Goal: Transaction & Acquisition: Purchase product/service

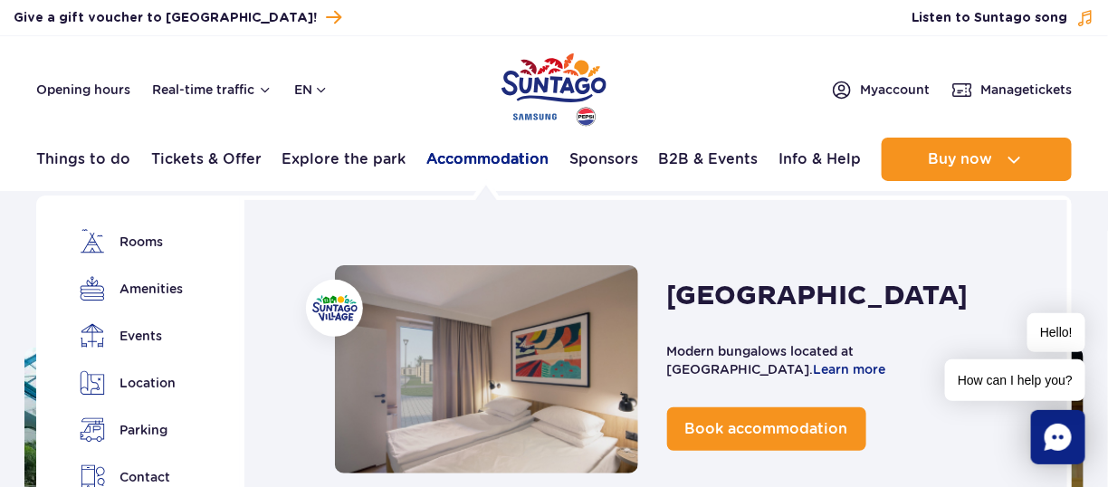
click at [502, 157] on link "Accommodation" at bounding box center [487, 159] width 122 height 43
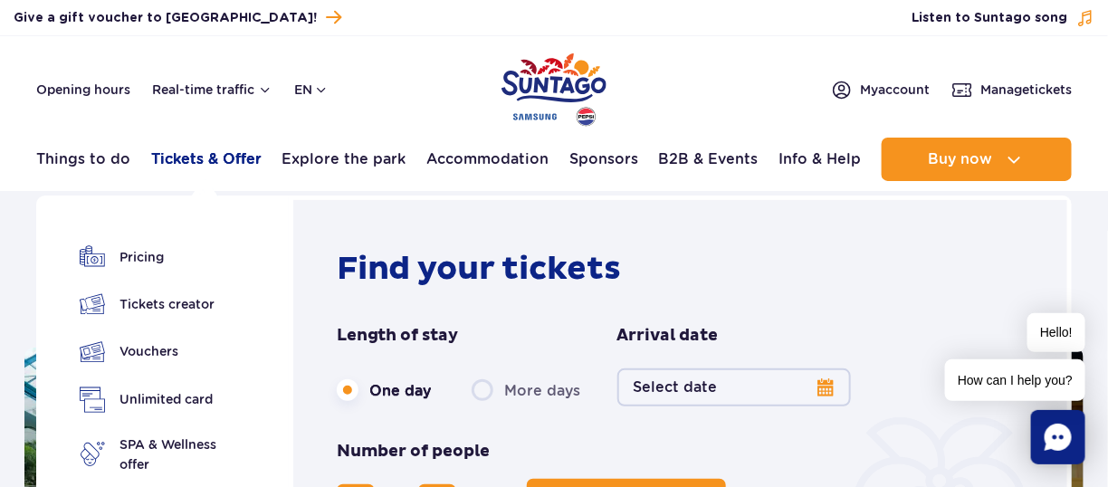
click at [241, 154] on link "Tickets & Offer" at bounding box center [206, 159] width 110 height 43
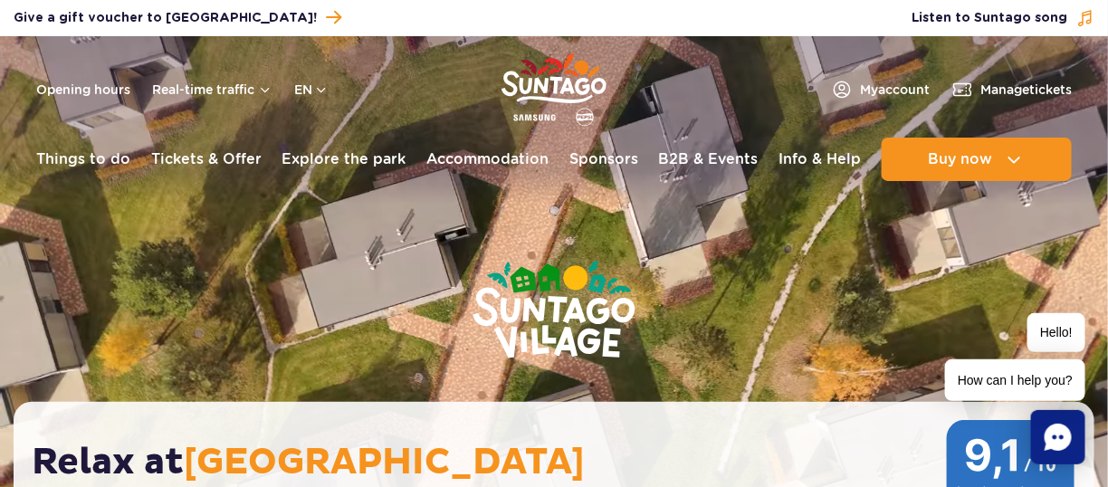
drag, startPoint x: 1115, startPoint y: 16, endPoint x: 1121, endPoint y: -70, distance: 86.2
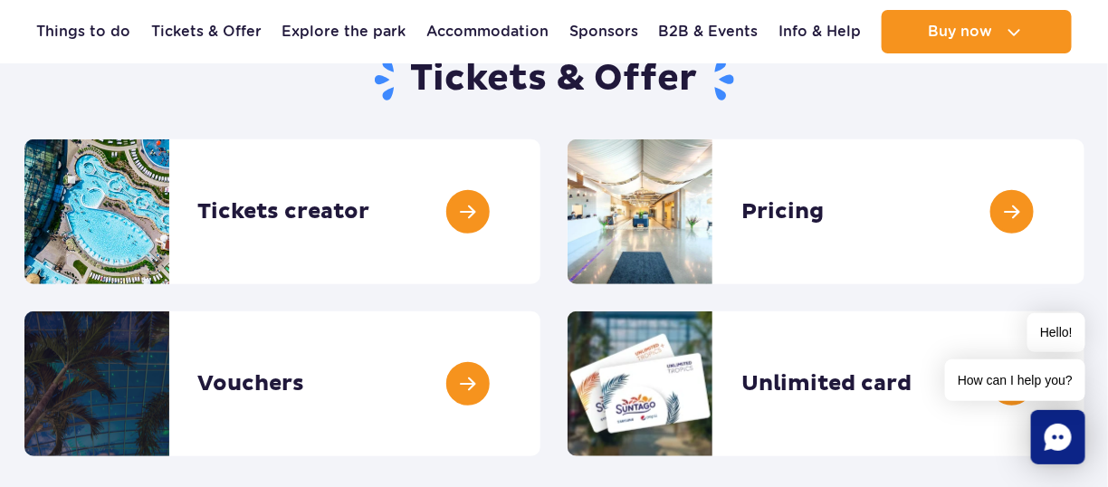
scroll to position [158, 0]
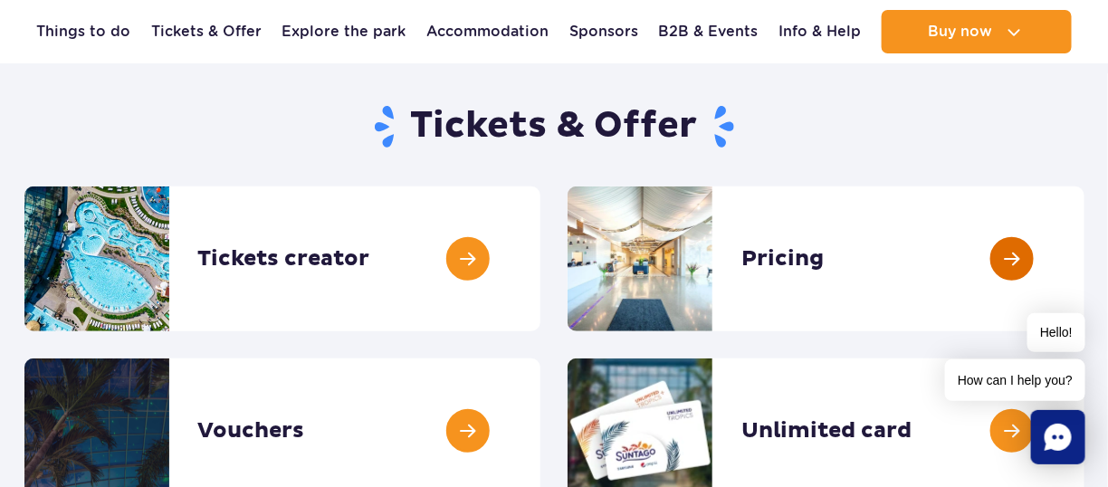
click at [1085, 244] on link at bounding box center [1085, 259] width 0 height 145
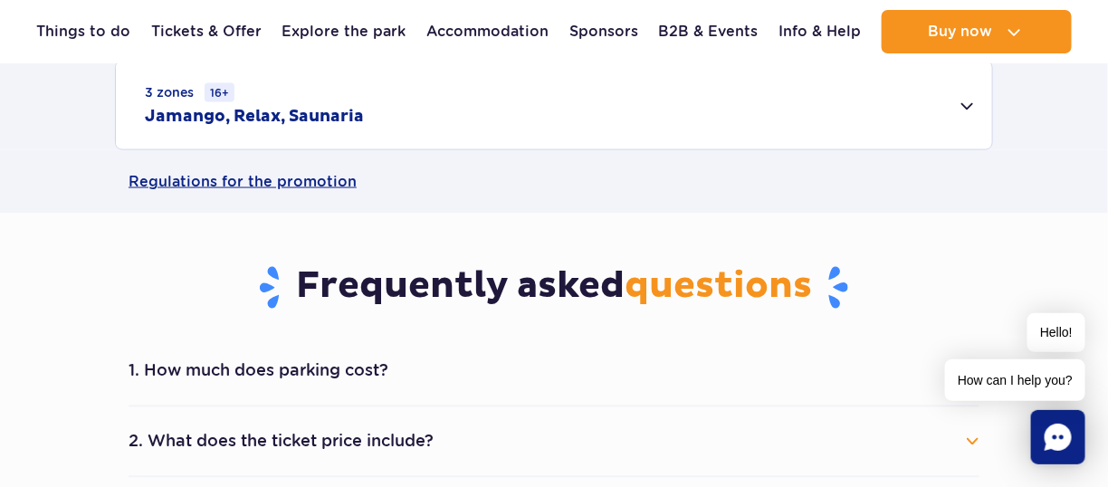
scroll to position [724, 0]
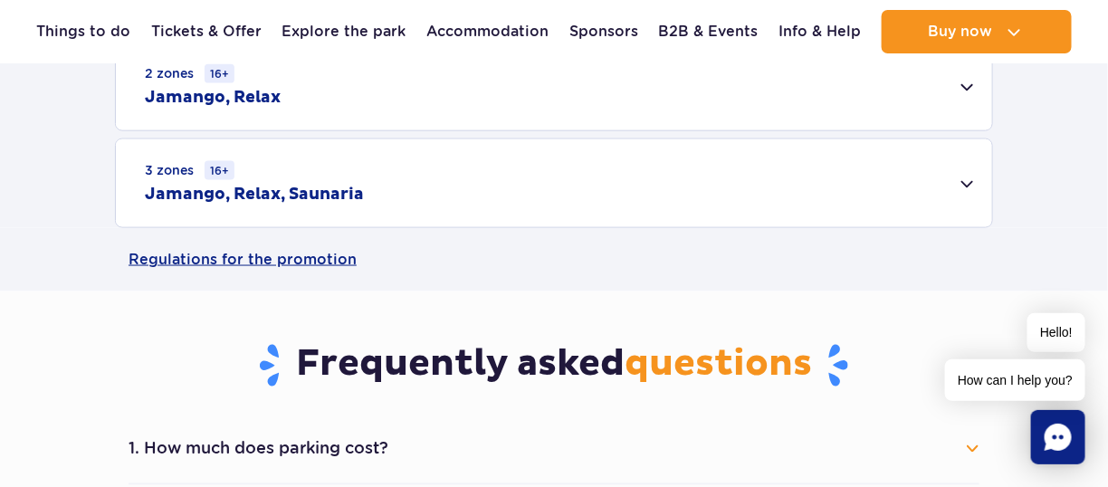
click at [976, 184] on div "3 zones 16+ Jamango, Relax, Saunaria" at bounding box center [554, 183] width 876 height 88
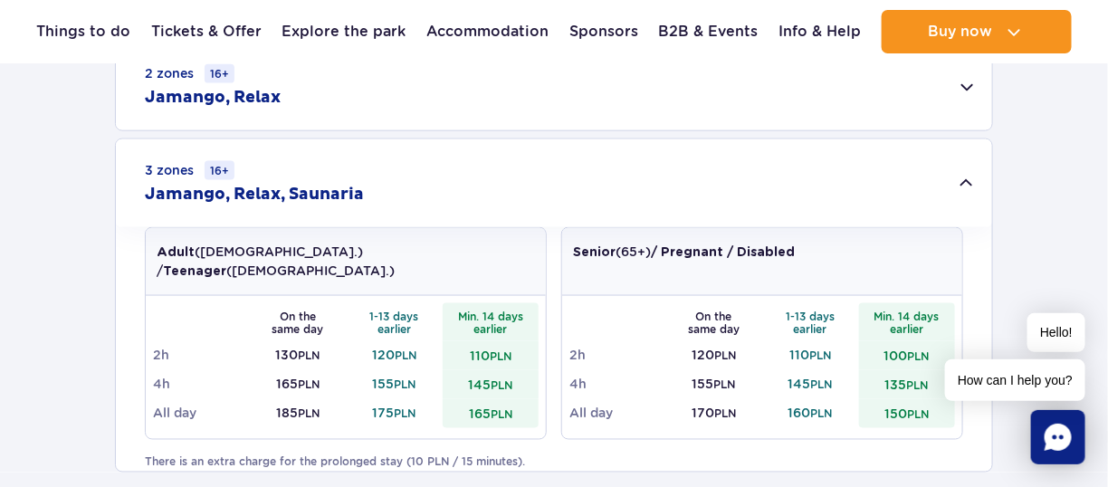
click at [969, 90] on div "2 zones 16+ [GEOGRAPHIC_DATA], Relax" at bounding box center [554, 87] width 876 height 88
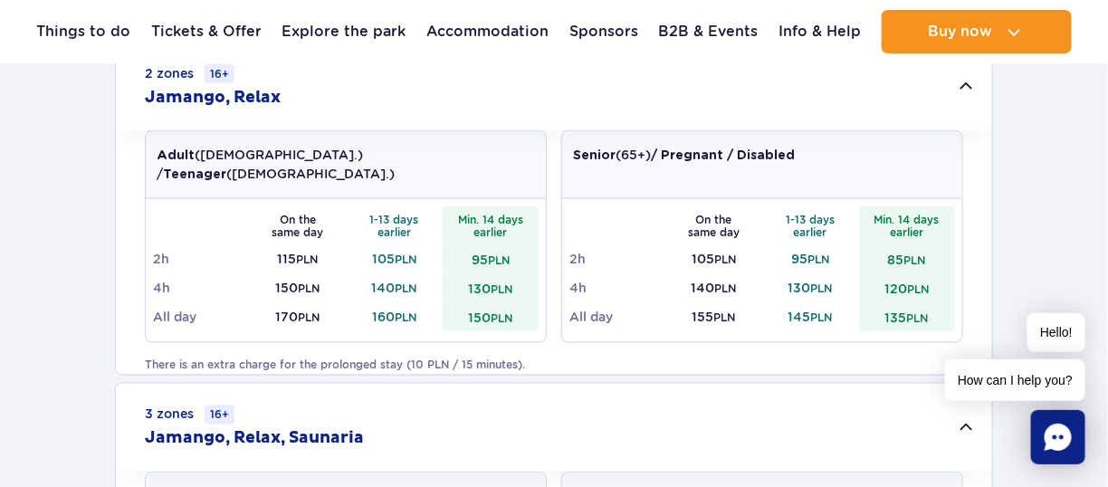
click at [970, 92] on div "2 zones 16+ [GEOGRAPHIC_DATA], Relax" at bounding box center [554, 87] width 876 height 88
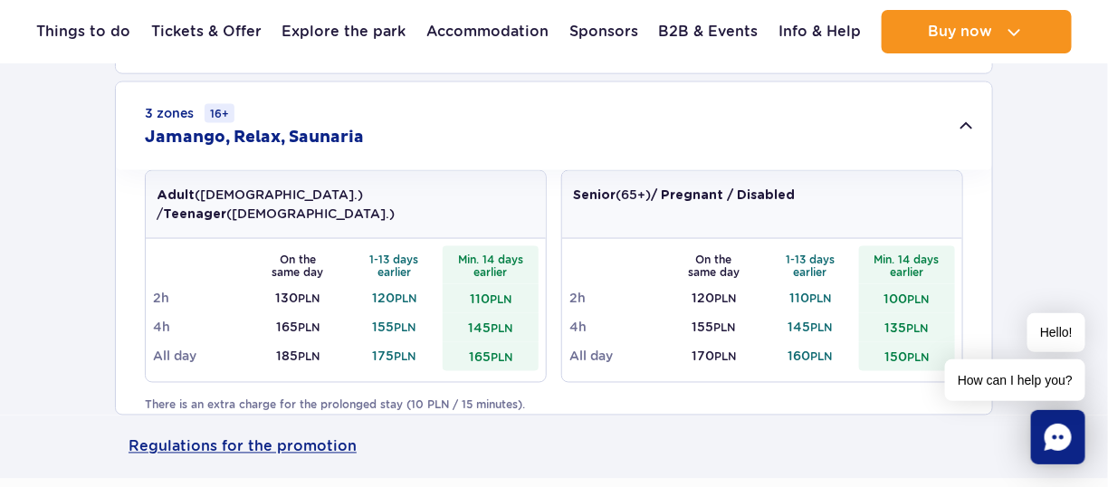
scroll to position [767, 0]
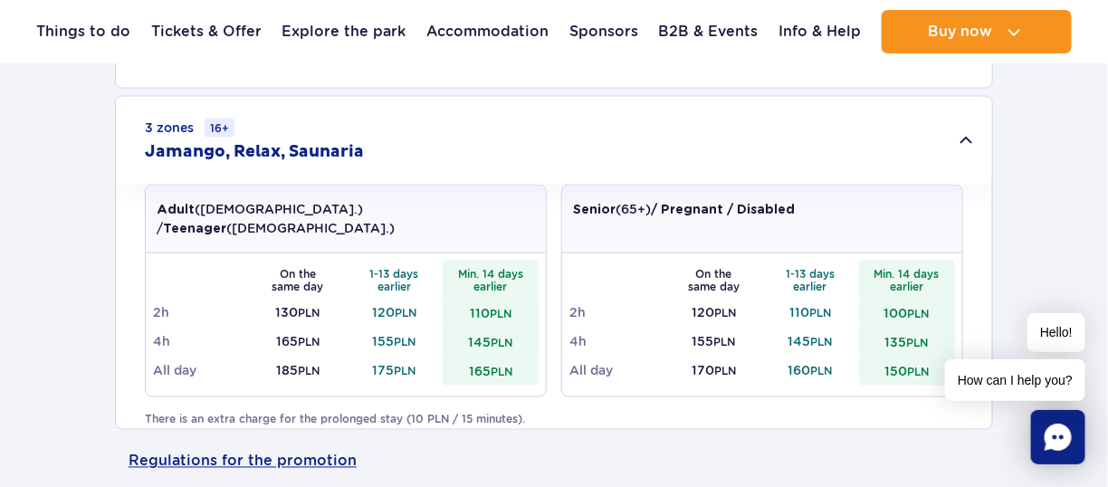
click at [971, 148] on div "3 zones 16+ Jamango, Relax, Saunaria" at bounding box center [554, 141] width 876 height 88
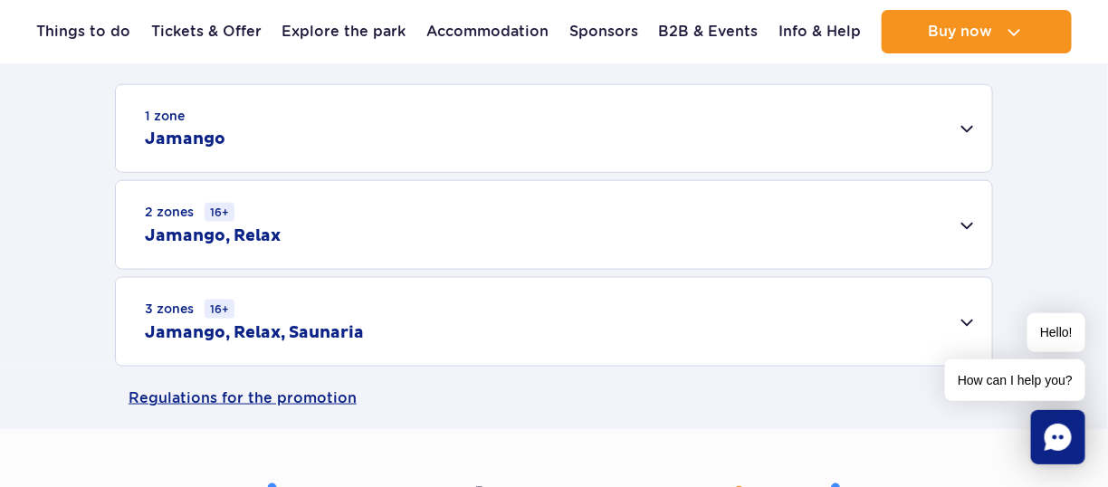
scroll to position [581, 0]
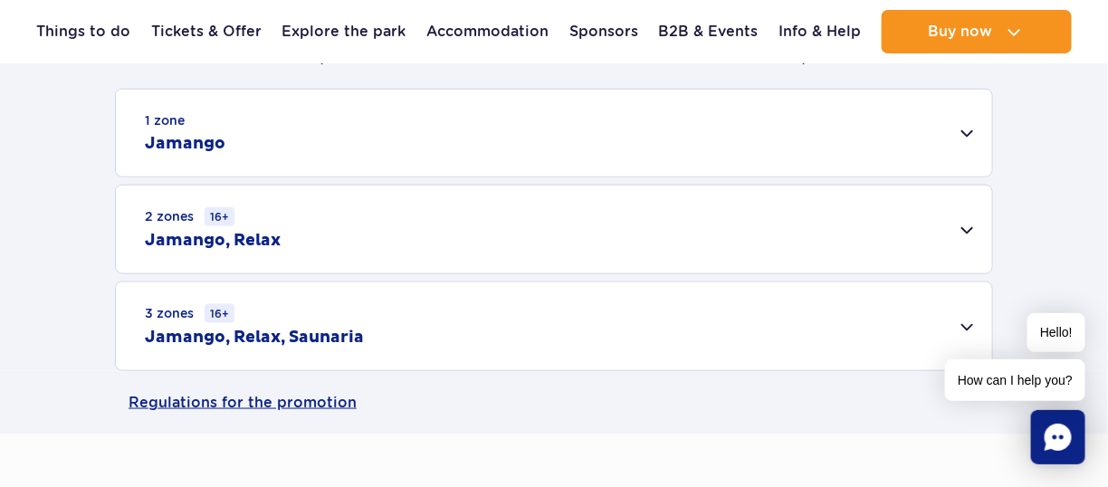
click at [974, 138] on div "1 zone Jamango" at bounding box center [554, 133] width 876 height 87
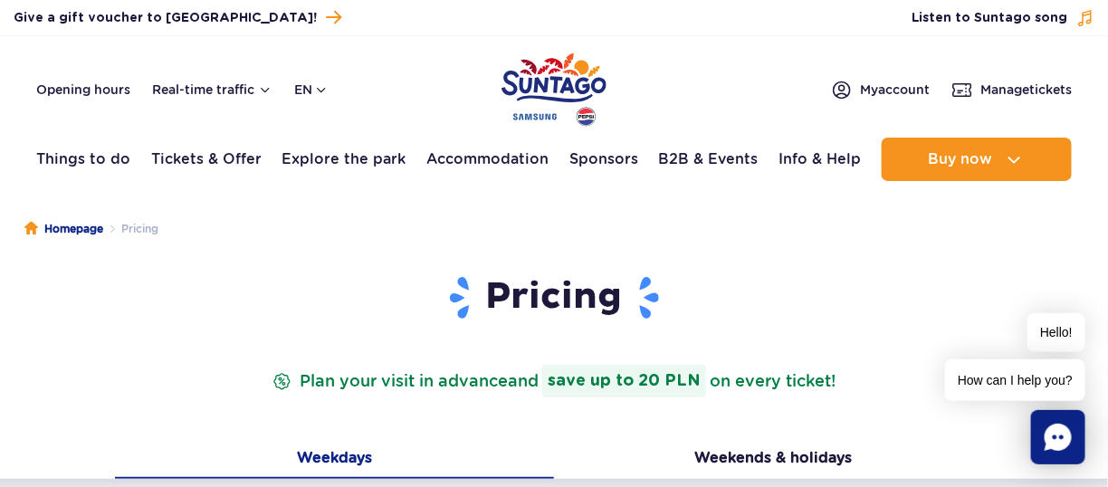
scroll to position [0, 0]
